Goal: Information Seeking & Learning: Compare options

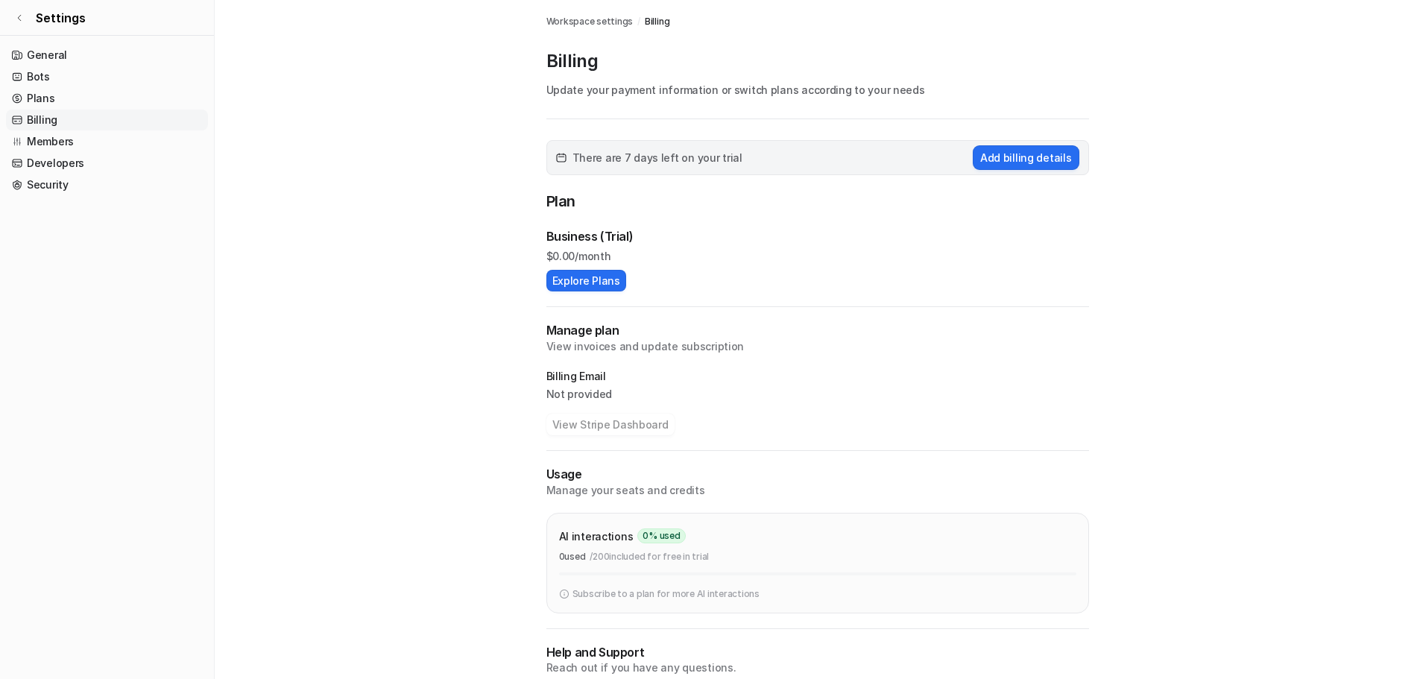
click at [601, 278] on button "Explore Plans" at bounding box center [586, 281] width 80 height 22
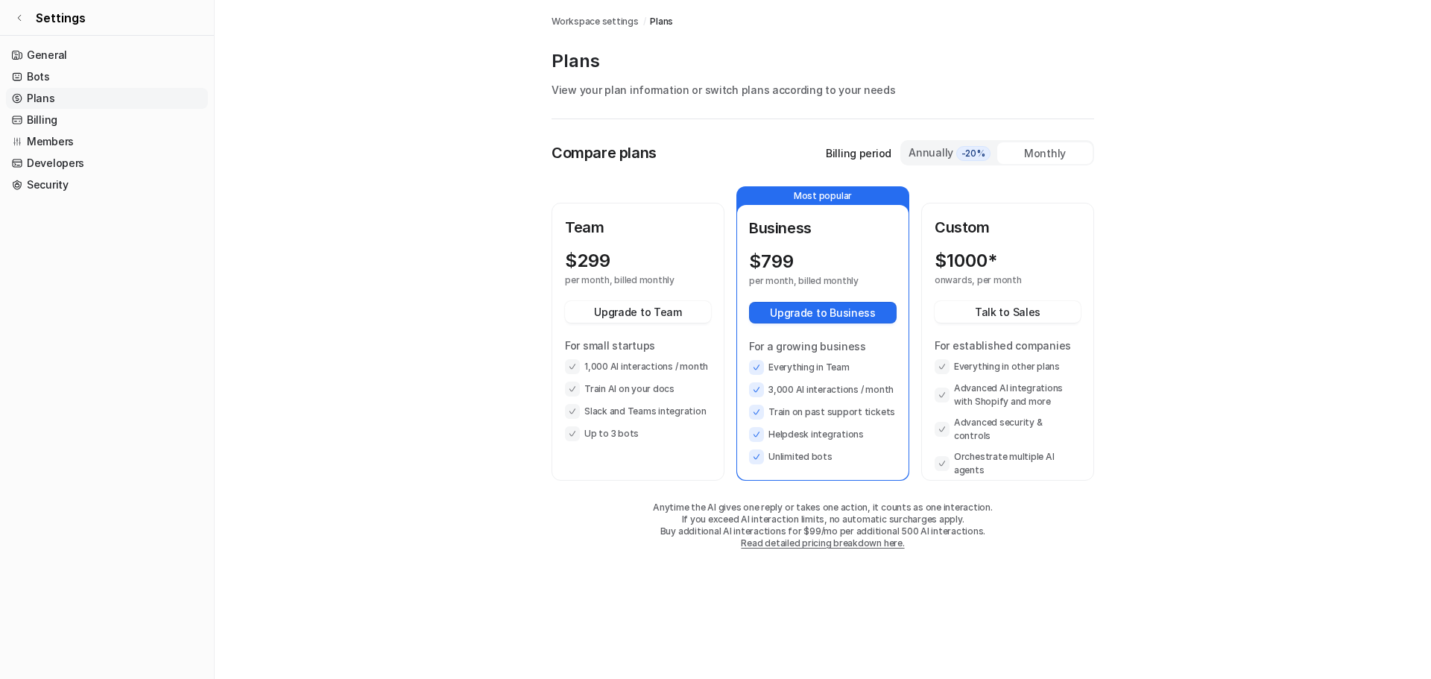
click at [598, 266] on p "$ 299" at bounding box center [587, 261] width 45 height 21
click at [495, 264] on main "Workspace settings / Plans Plans View your plan information or switch plans acc…" at bounding box center [823, 289] width 1217 height 579
click at [966, 233] on p "Custom" at bounding box center [1008, 227] width 146 height 22
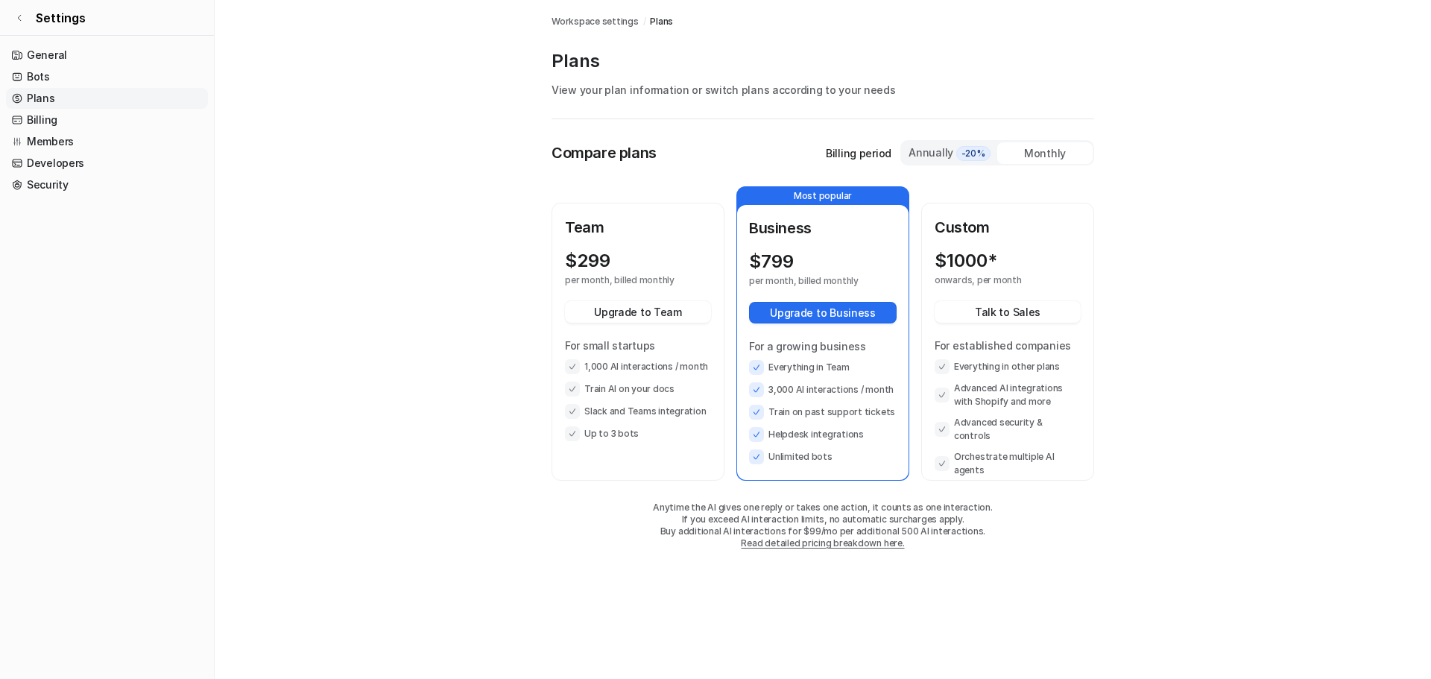
click at [450, 242] on main "Workspace settings / Plans Plans View your plan information or switch plans acc…" at bounding box center [823, 289] width 1217 height 579
click at [577, 256] on p "$ 299" at bounding box center [587, 261] width 45 height 21
click at [500, 268] on main "Workspace settings / Plans Plans View your plan information or switch plans acc…" at bounding box center [823, 289] width 1217 height 579
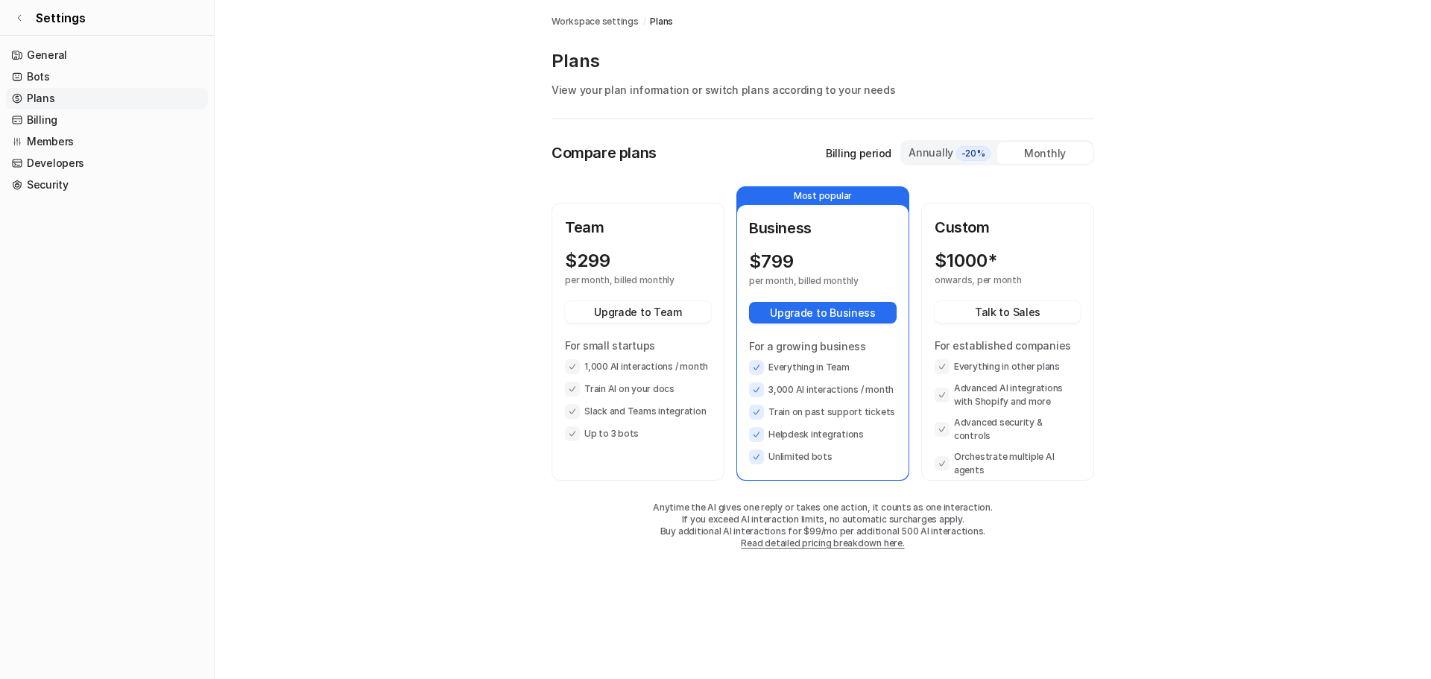
click at [500, 268] on main "Workspace settings / Plans Plans View your plan information or switch plans acc…" at bounding box center [823, 289] width 1217 height 579
click at [976, 237] on p "Custom" at bounding box center [1008, 227] width 146 height 22
click at [968, 262] on p "$ 1000*" at bounding box center [966, 261] width 63 height 21
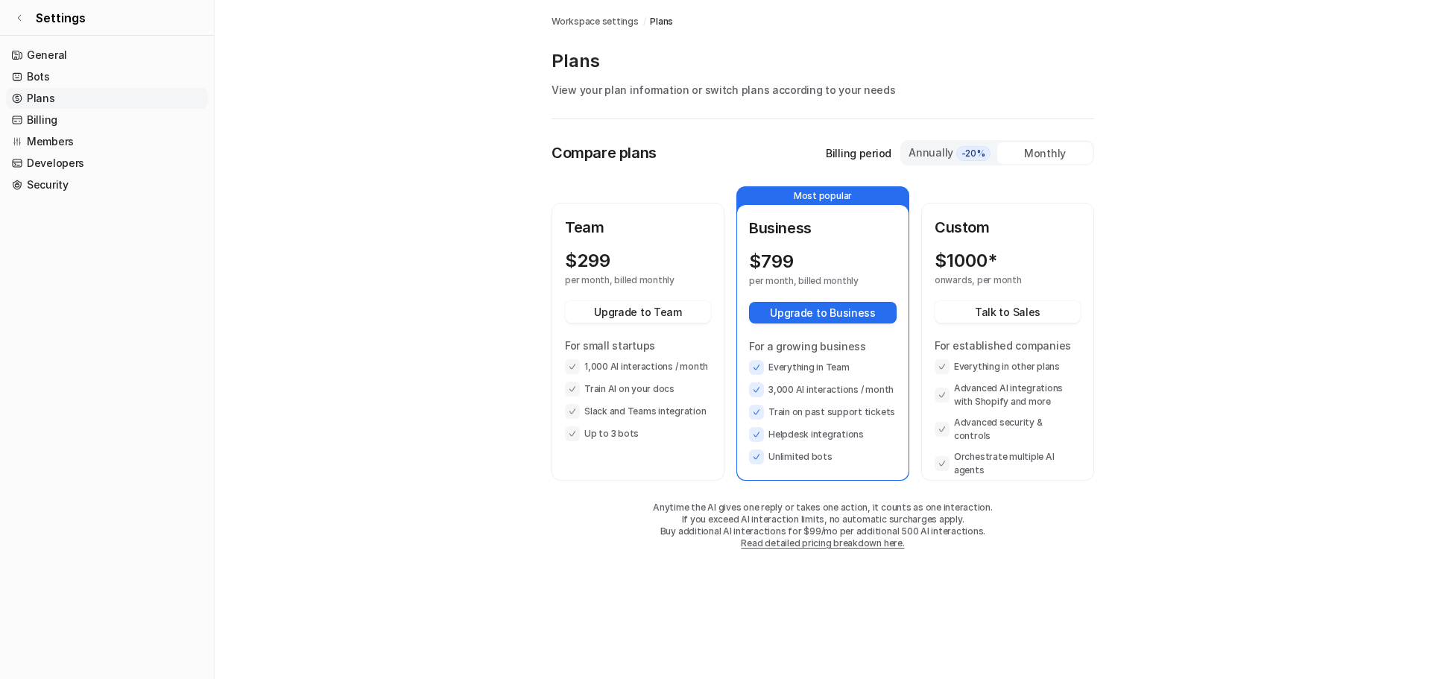
click at [479, 281] on main "Workspace settings / Plans Plans View your plan information or switch plans acc…" at bounding box center [823, 289] width 1217 height 579
